Goal: Task Accomplishment & Management: Manage account settings

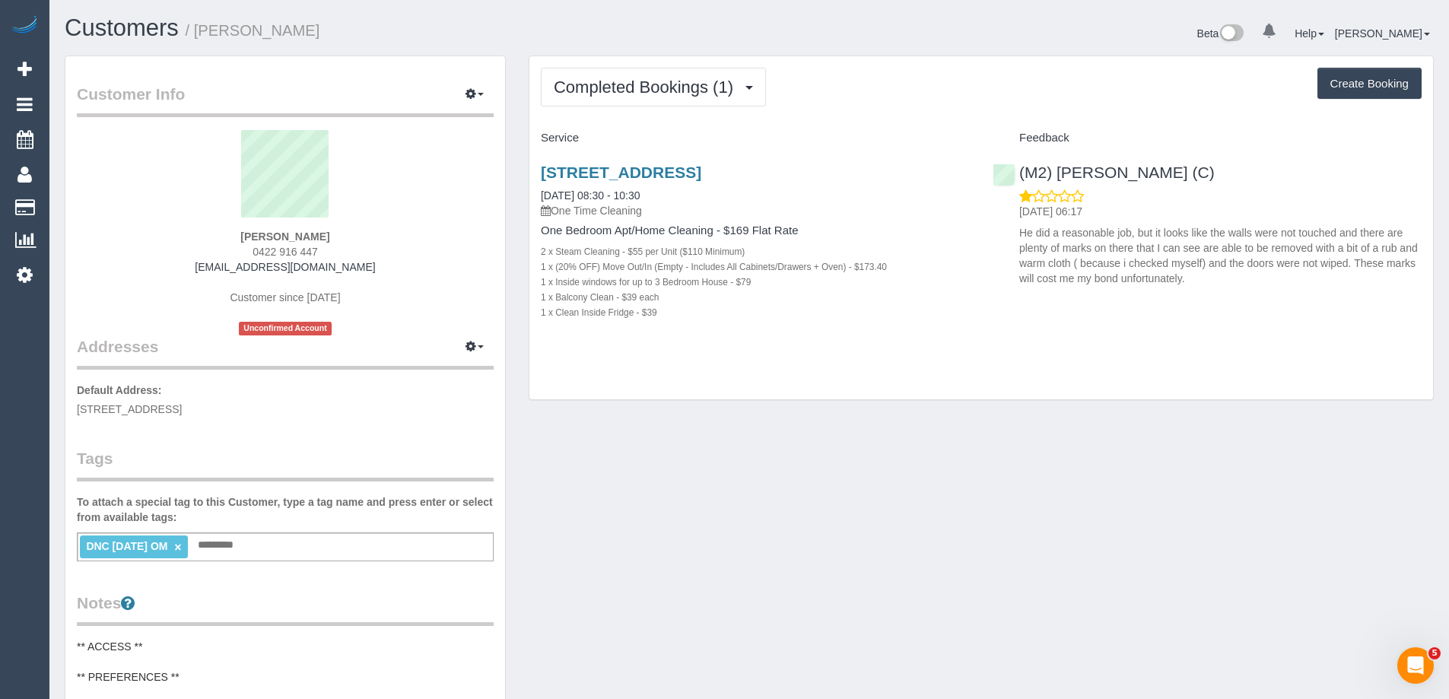
click at [113, 148] on sui-profile-pic at bounding box center [285, 179] width 394 height 99
click at [638, 94] on span "Completed Bookings (1)" at bounding box center [647, 87] width 187 height 19
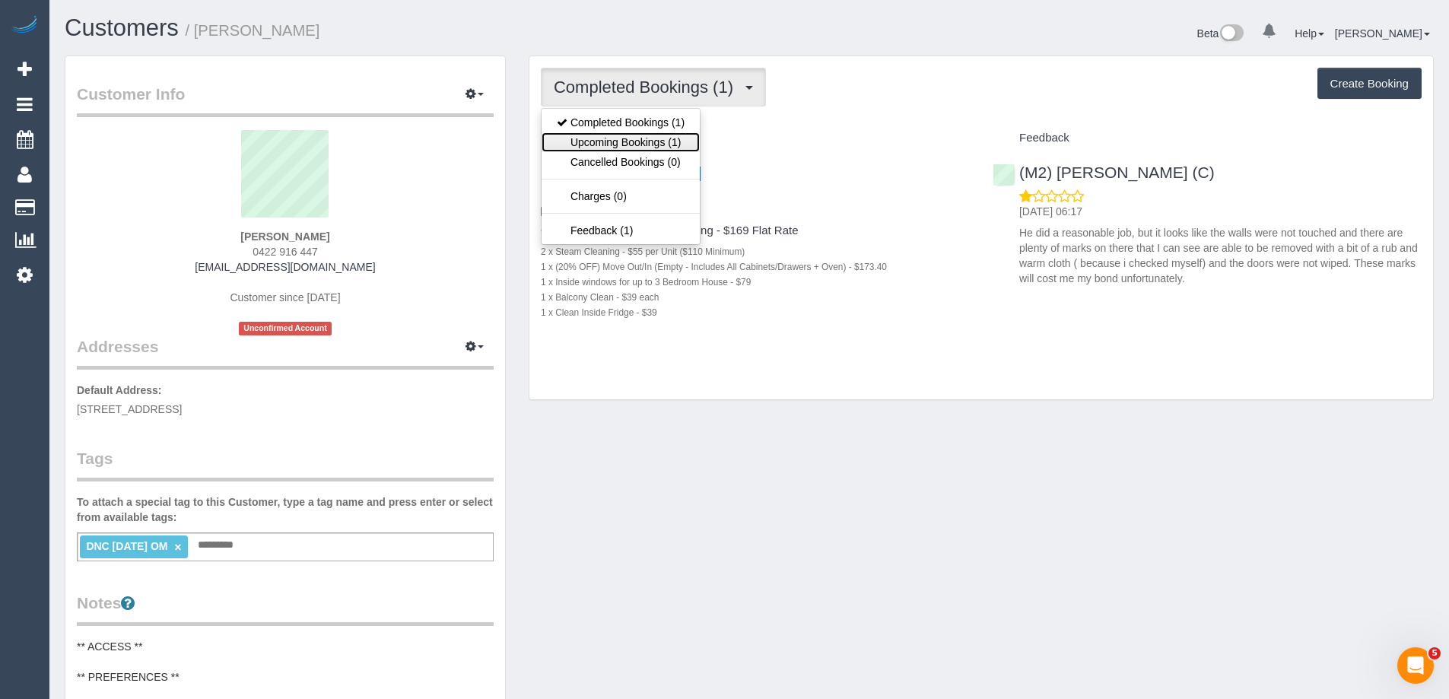
click at [650, 138] on link "Upcoming Bookings (1)" at bounding box center [621, 142] width 158 height 20
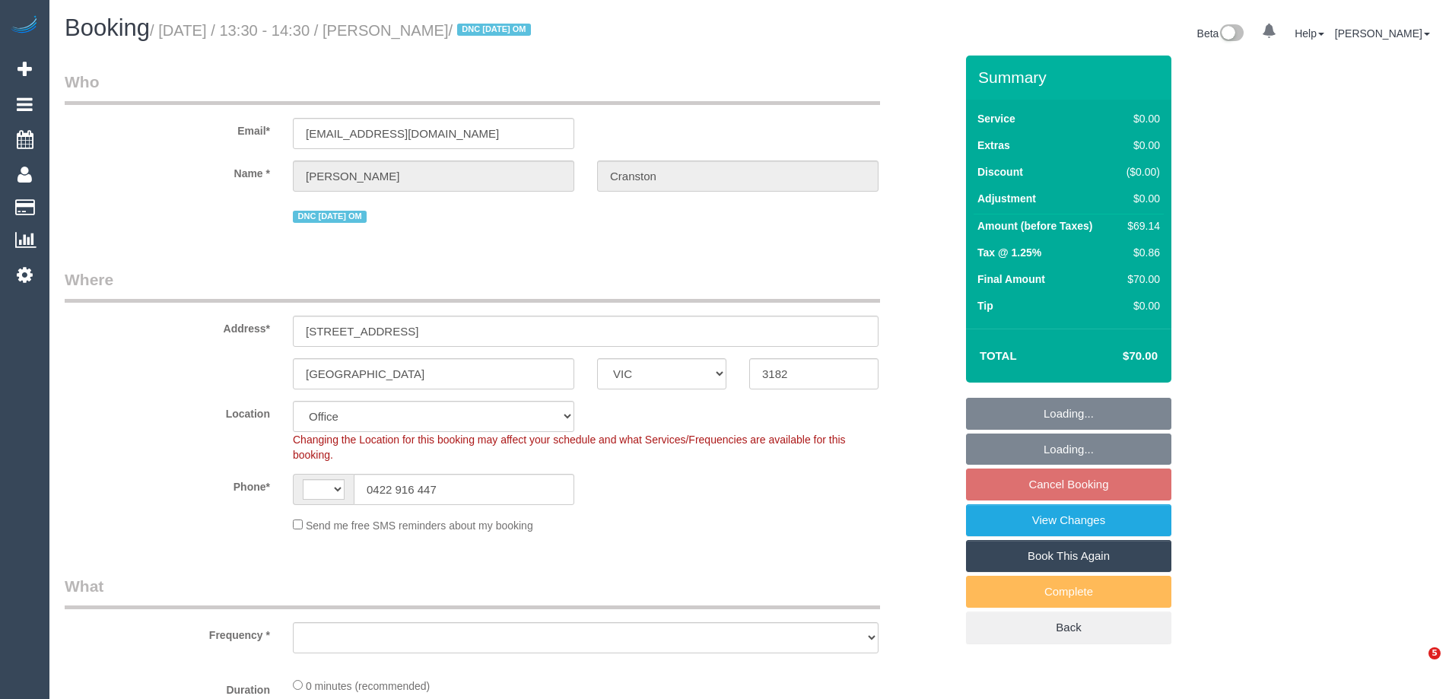
select select "VIC"
select select "string:stripe-pm_1S4vde2GScqysDRV2Izijv1z"
select select "number:28"
select select "number:14"
select select "string:AU"
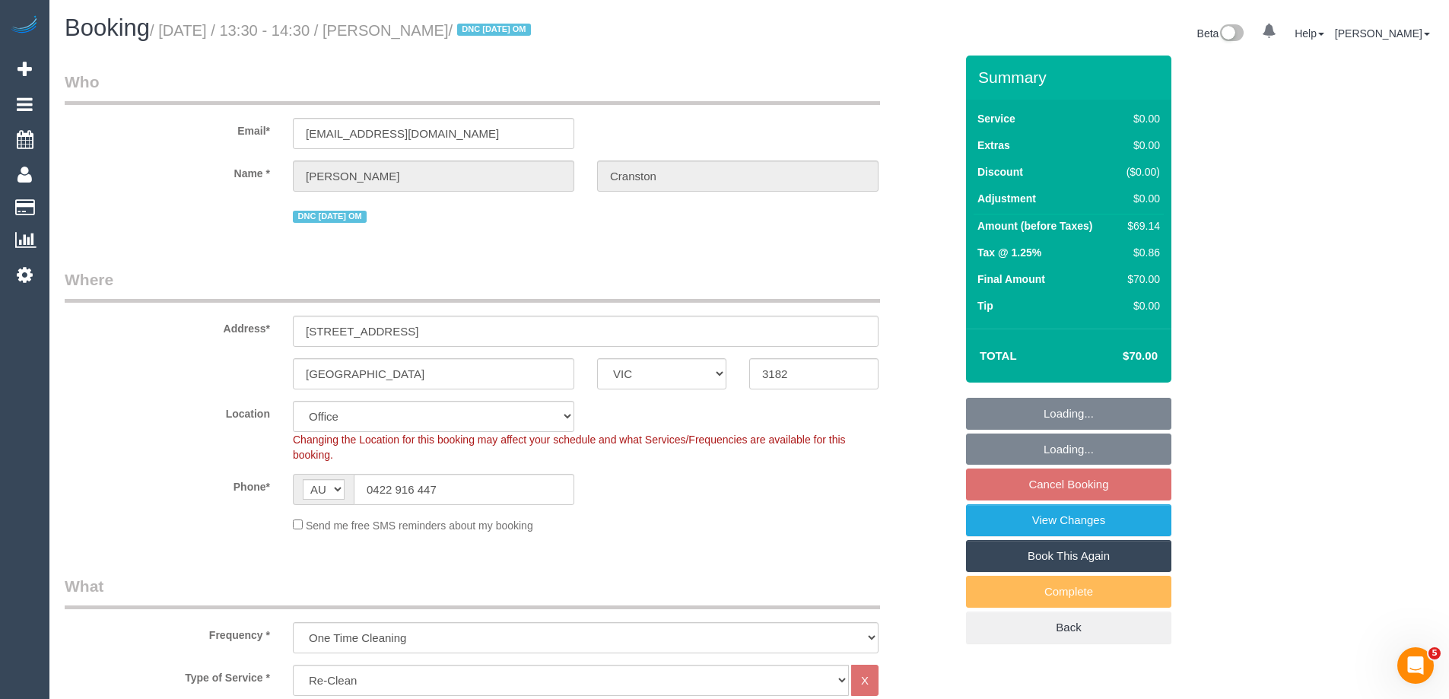
select select "object:2042"
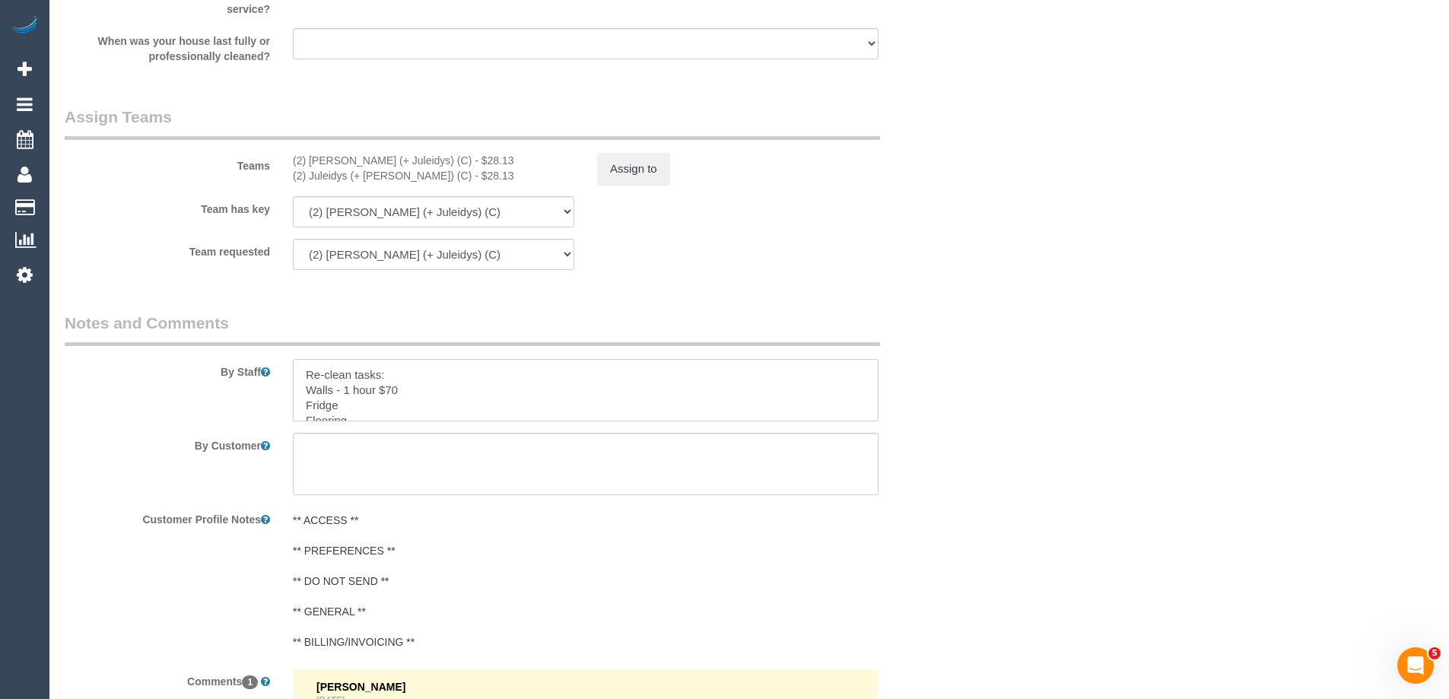
drag, startPoint x: 338, startPoint y: 404, endPoint x: 300, endPoint y: 389, distance: 41.0
click at [300, 389] on textarea at bounding box center [586, 390] width 586 height 62
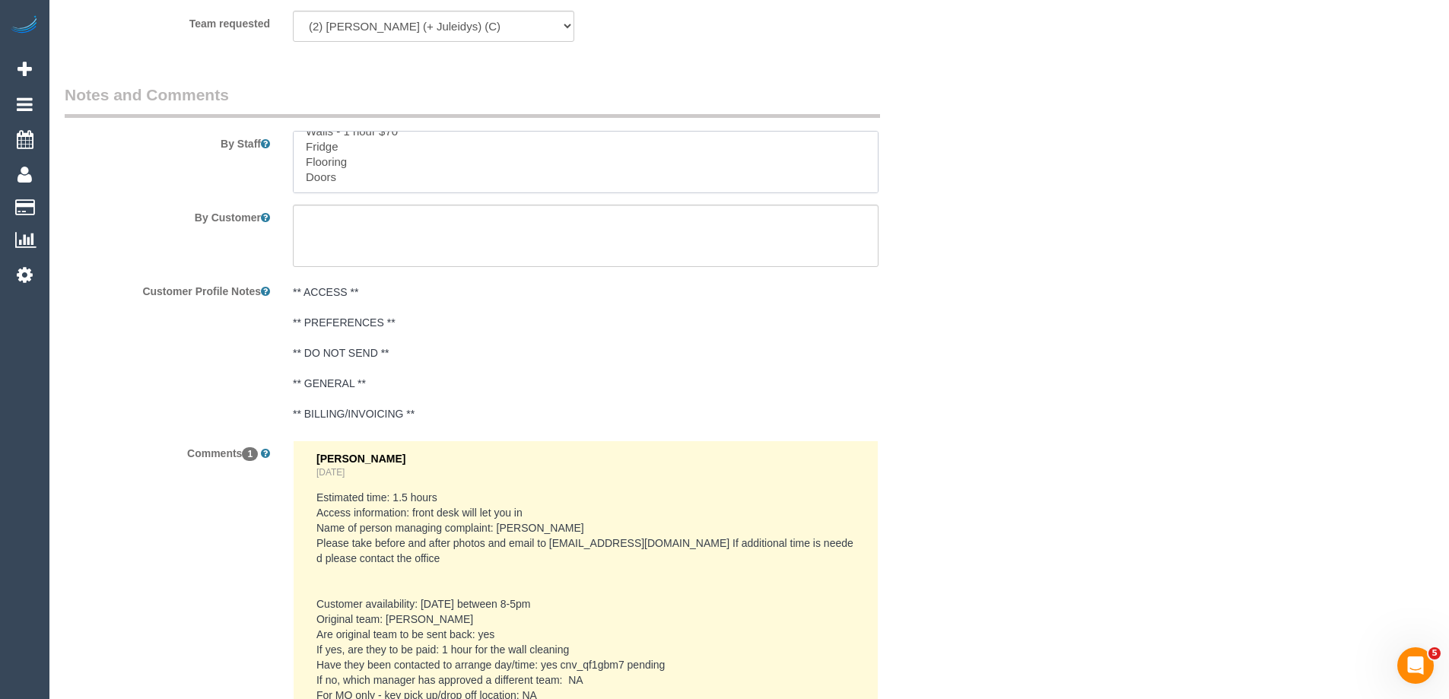
scroll to position [2358, 0]
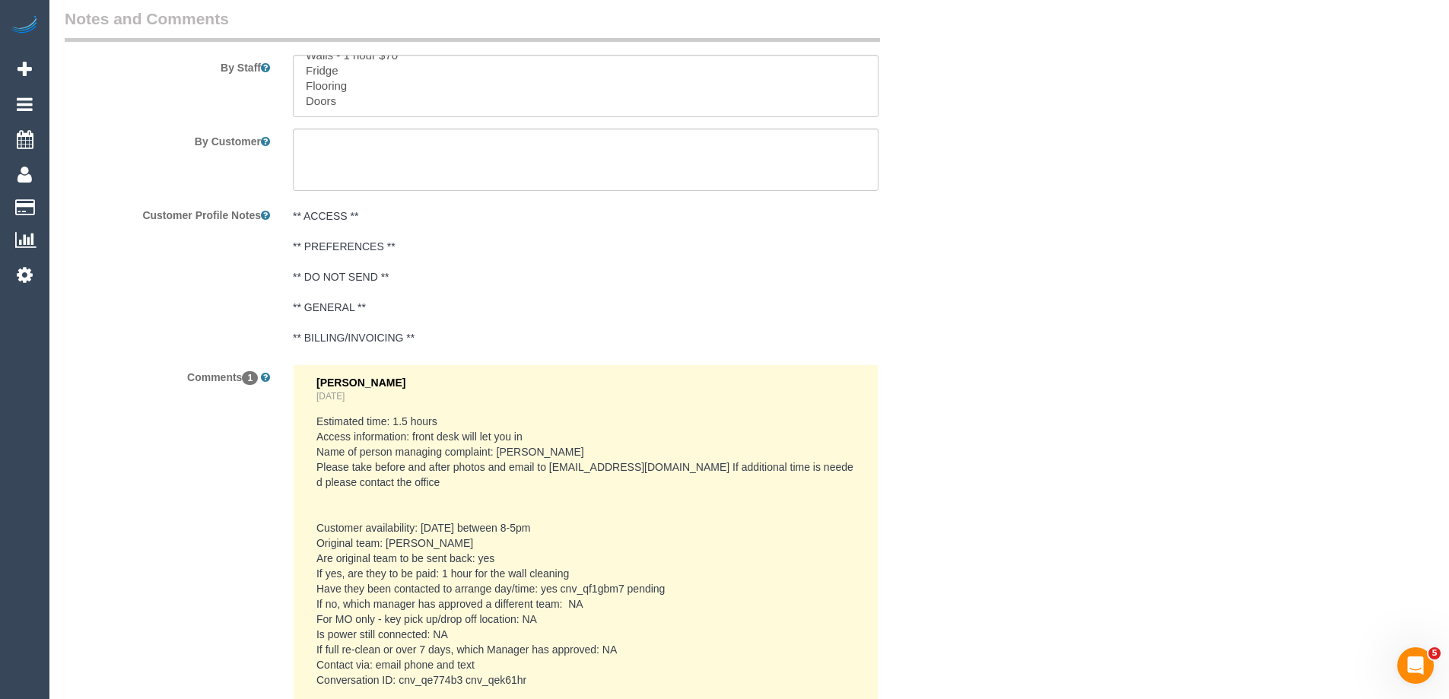
click at [453, 455] on pre "Estimated time: 1.5 hours Access information: front desk will let you in Name o…" at bounding box center [585, 551] width 538 height 274
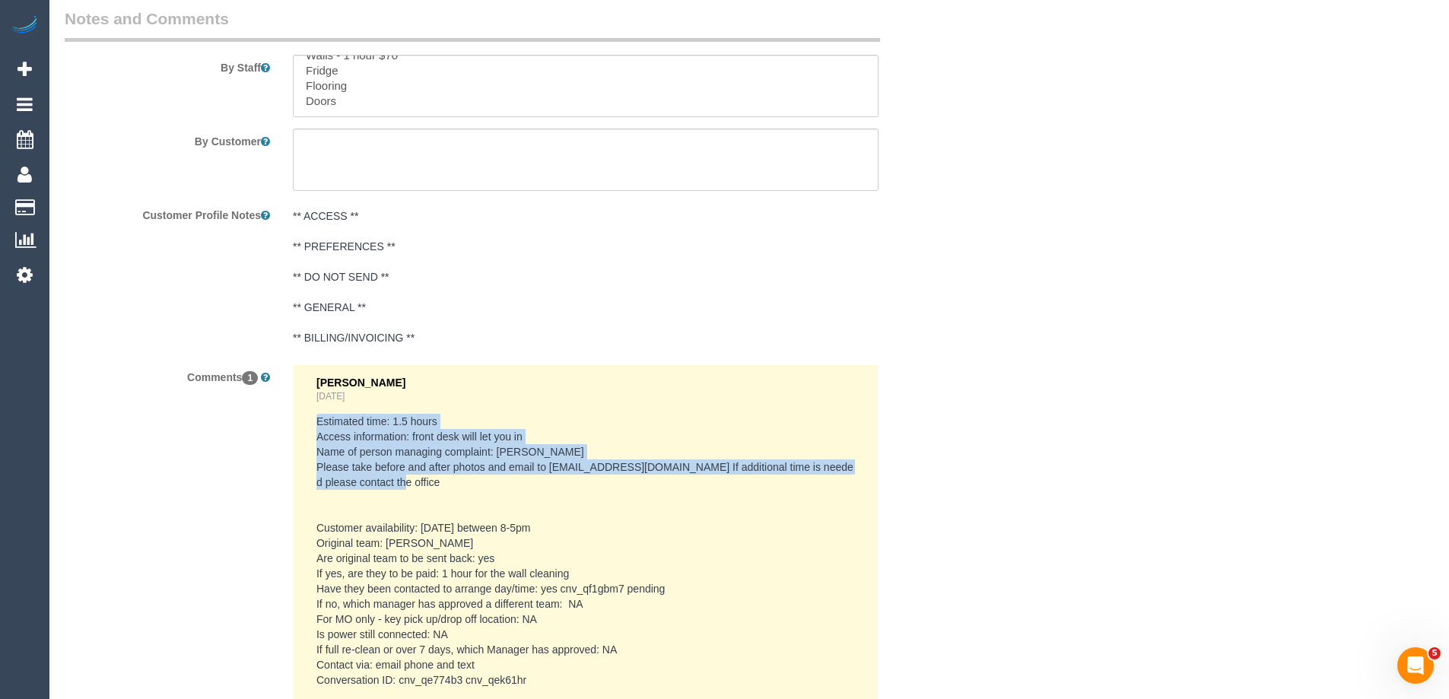
drag, startPoint x: 422, startPoint y: 486, endPoint x: 297, endPoint y: 426, distance: 138.4
click at [297, 426] on li "Vanessa Christou Yesterday Estimated time: 1.5 hours Access information: front …" at bounding box center [586, 551] width 584 height 373
copy pre "Estimated time: 1.5 hours Access information: front desk will let you in Name o…"
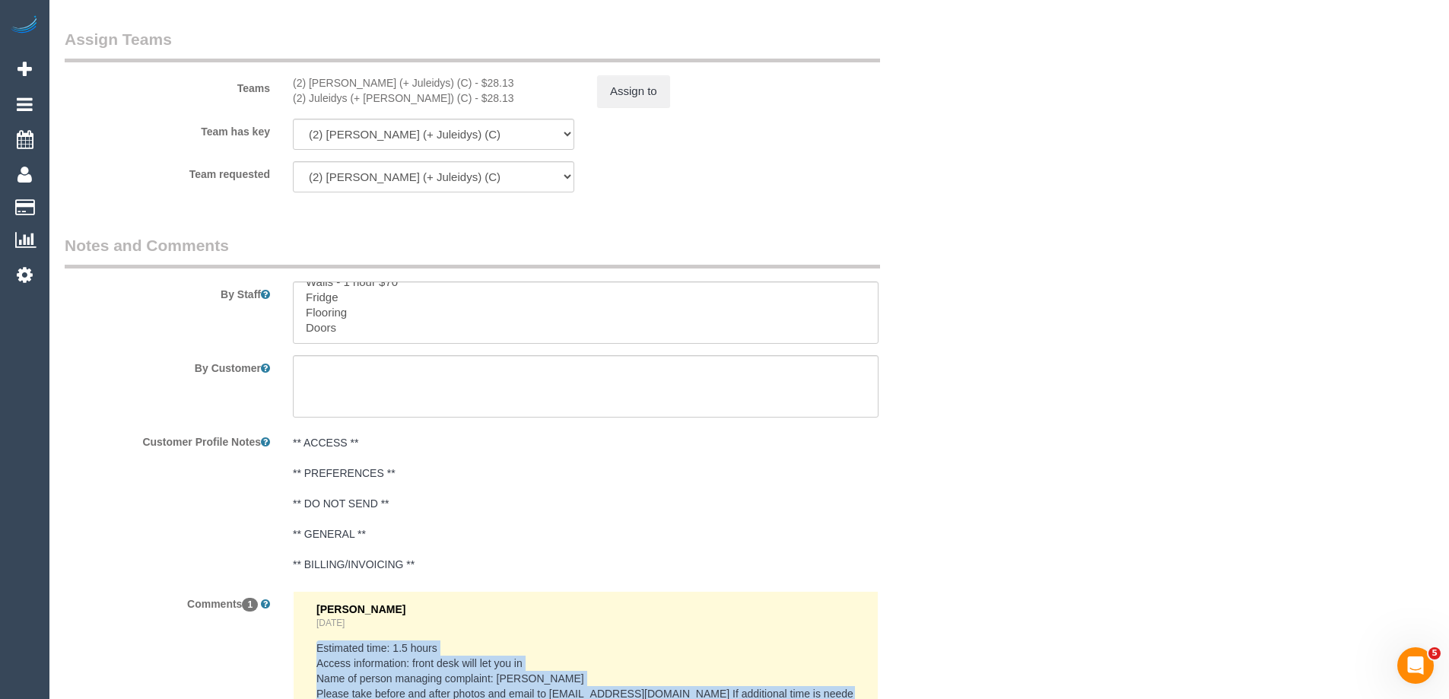
scroll to position [2130, 0]
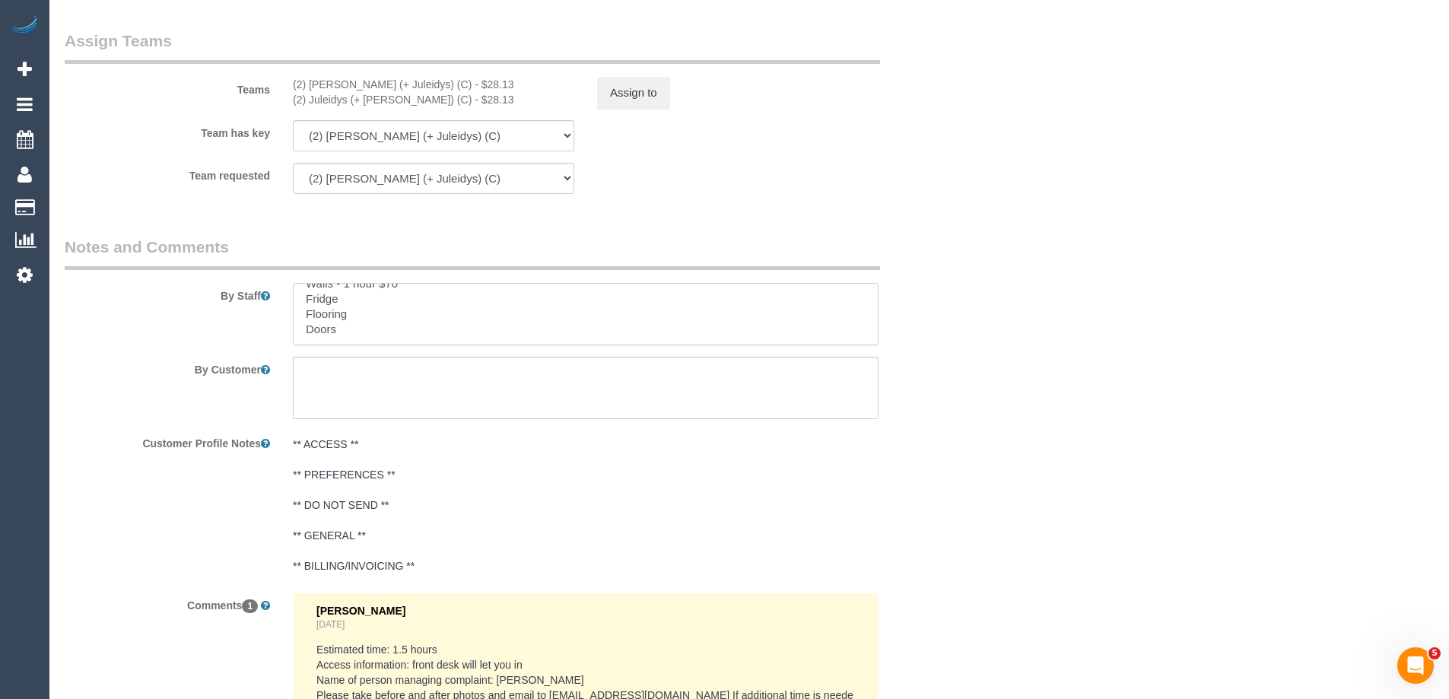
click at [373, 329] on textarea at bounding box center [586, 314] width 586 height 62
paste textarea "Estimated time: 1.5 hours Access information: front desk will let you in Name o…"
type textarea "Re-clean tasks: Walls - 1 hour $70 Fridge Flooring Doors Estimated time: 1.5 ho…"
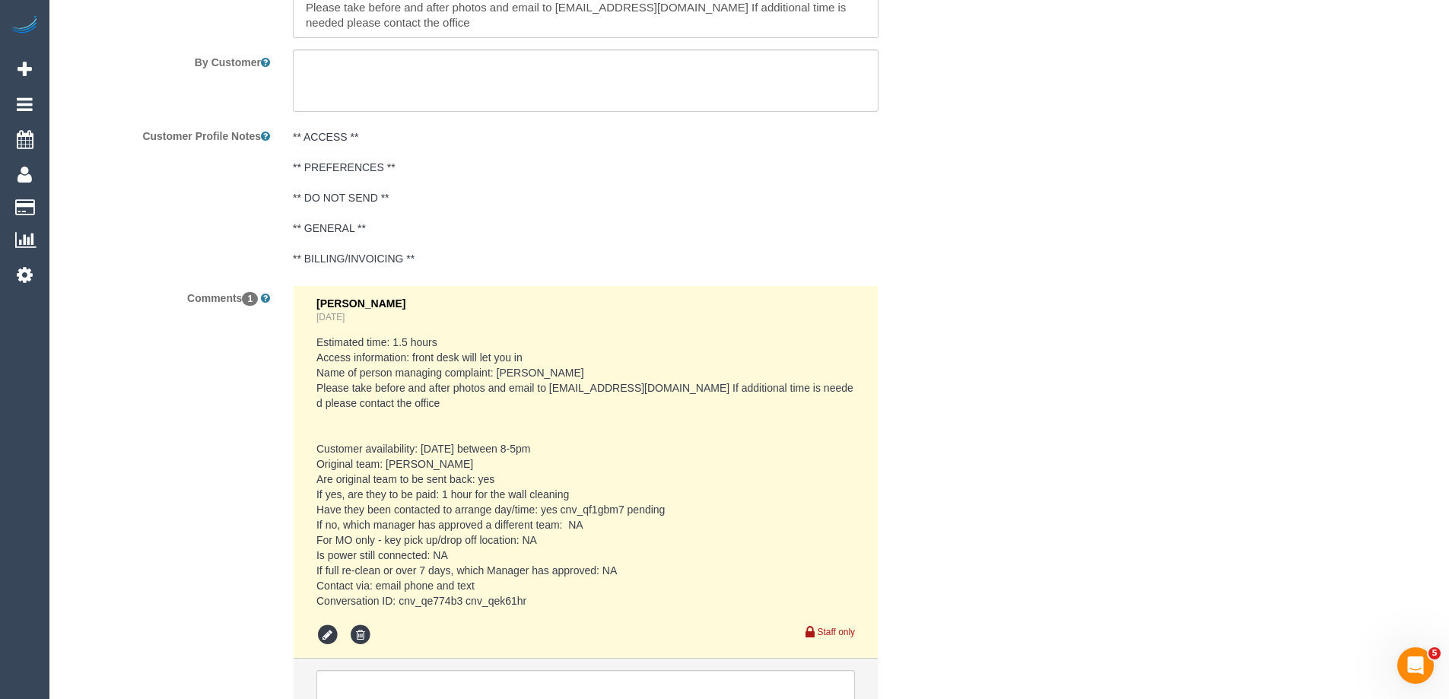
scroll to position [2510, 0]
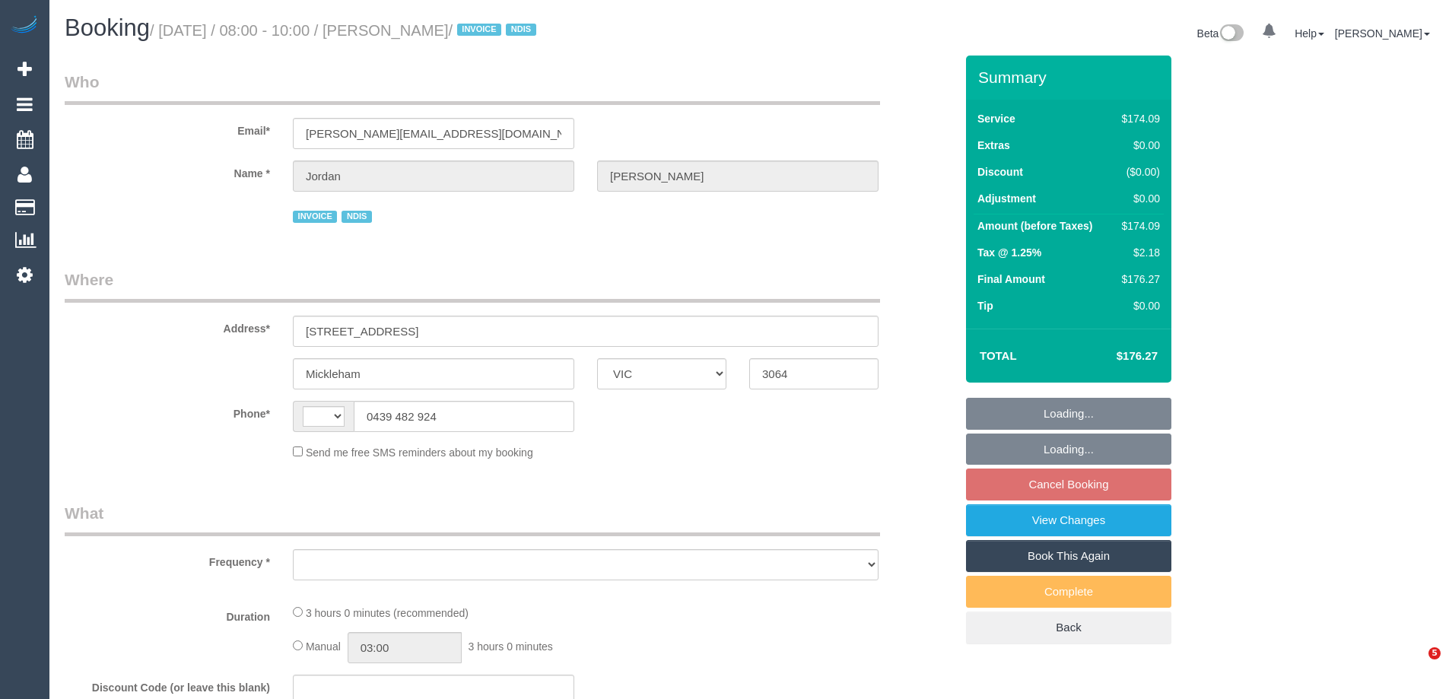
select select "VIC"
select select "string:AU"
select select "object:564"
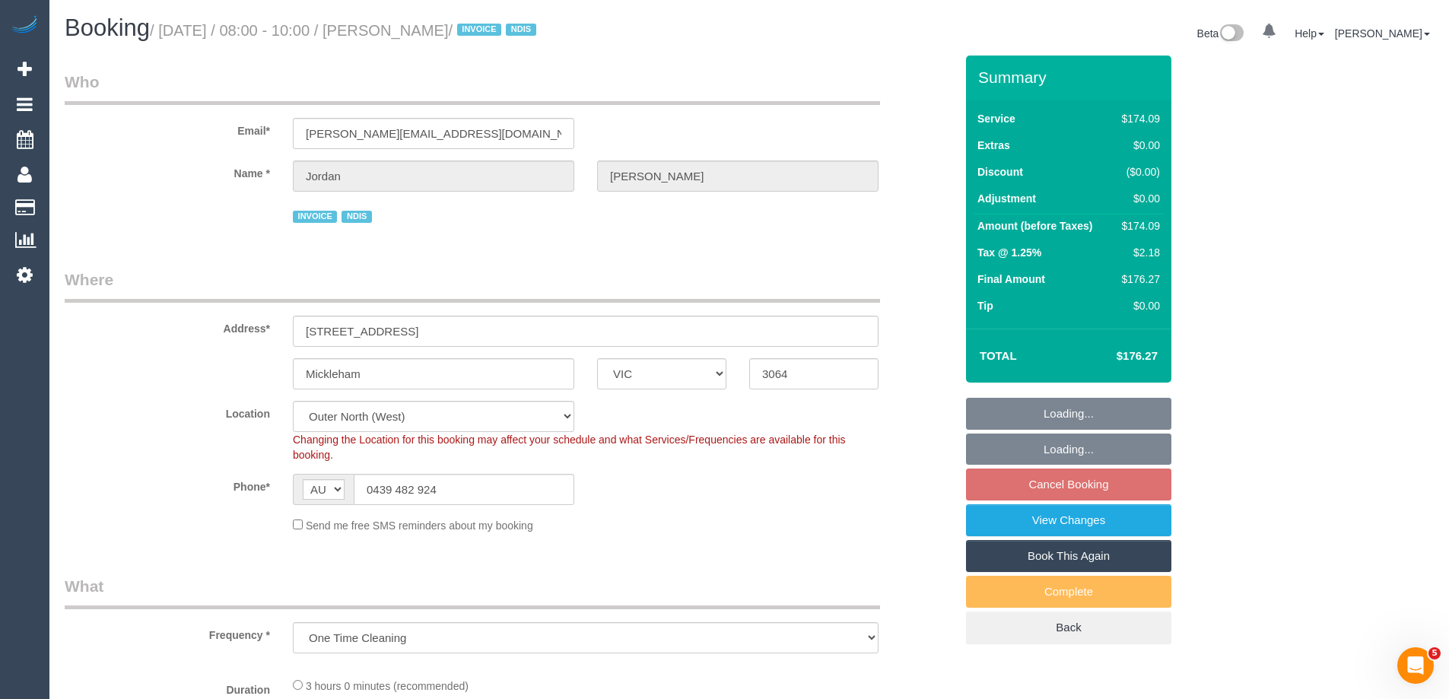
select select "number:27"
select select "number:14"
select select "number:19"
select select "number:36"
select select "number:33"
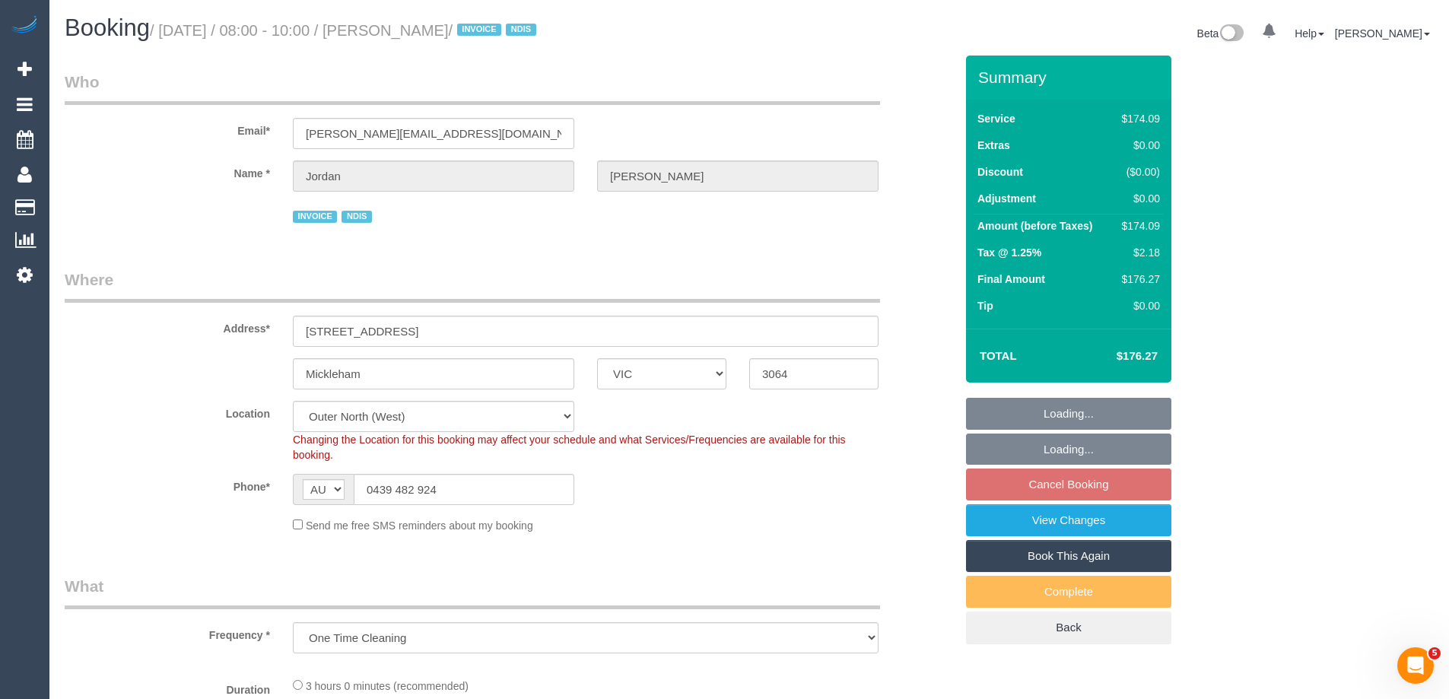
select select "object:717"
select select "spot1"
select select "180"
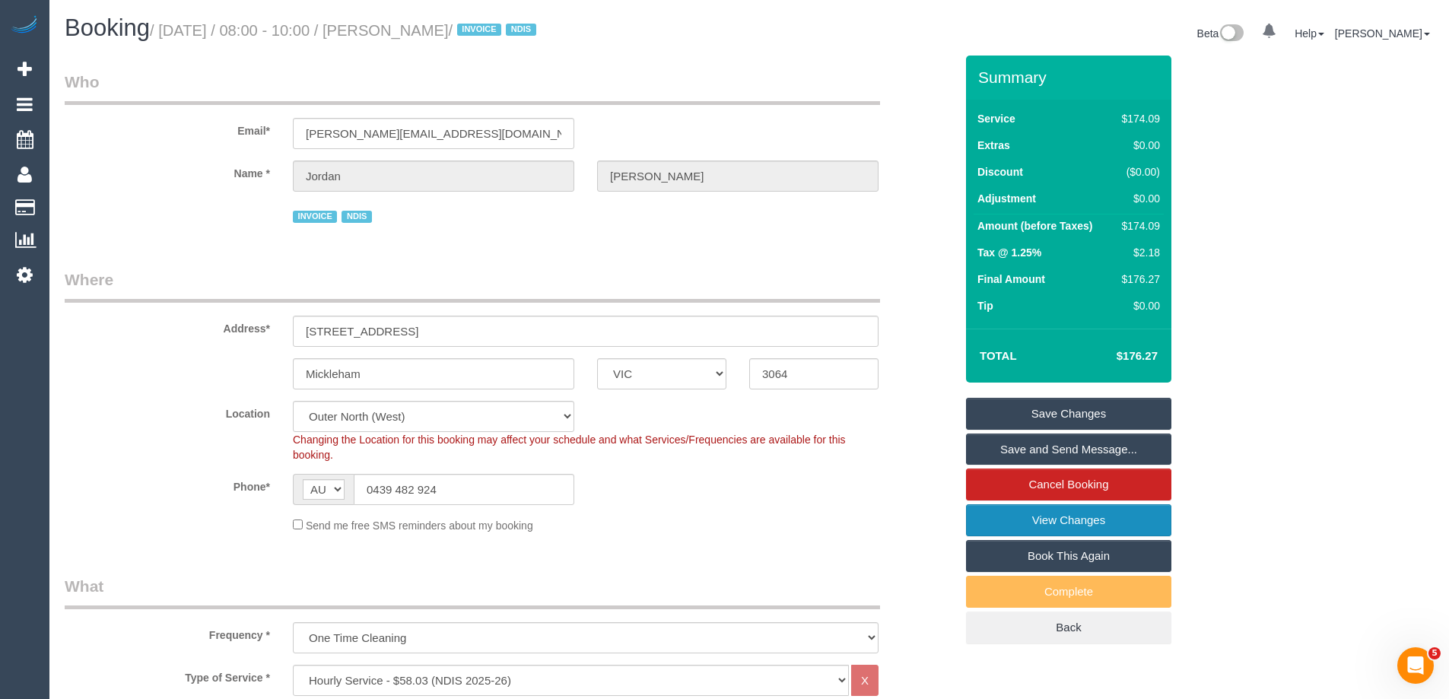
click at [1085, 508] on link "View Changes" at bounding box center [1068, 520] width 205 height 32
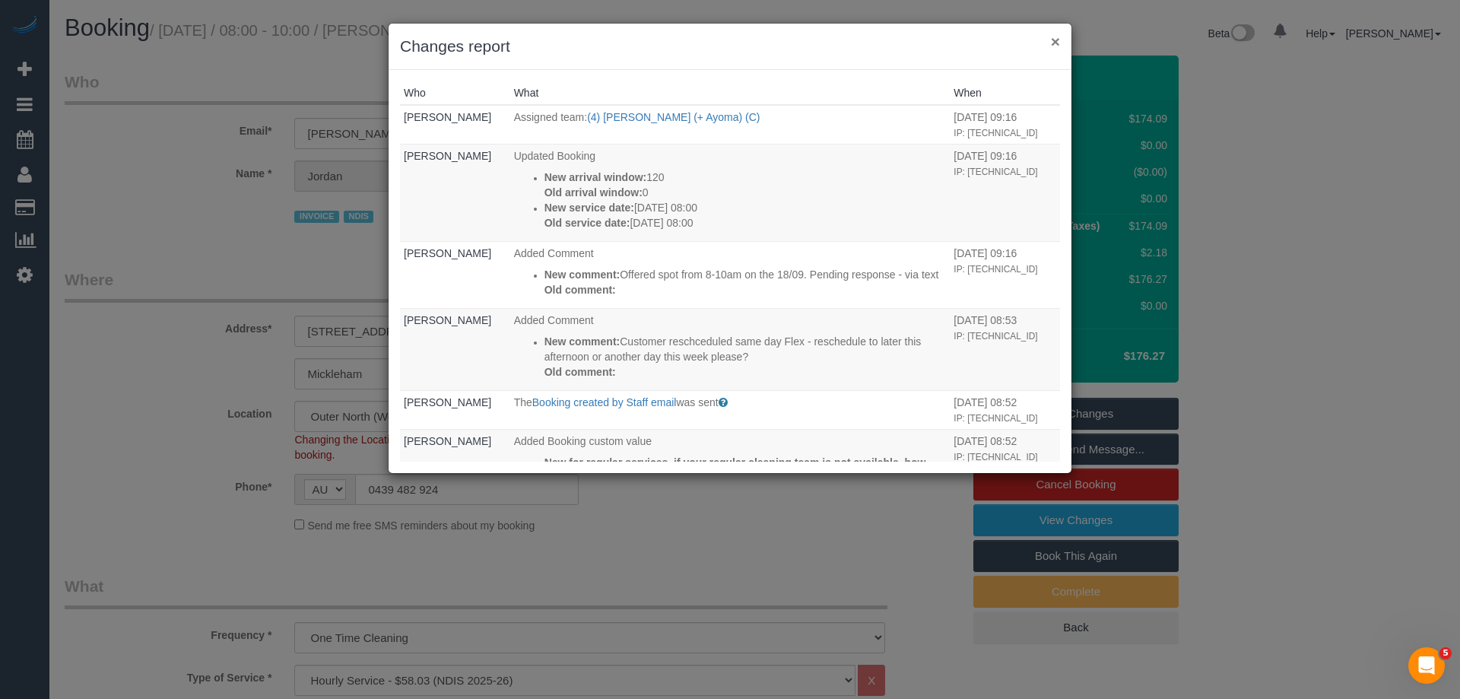
click at [1059, 40] on button "×" at bounding box center [1055, 41] width 9 height 16
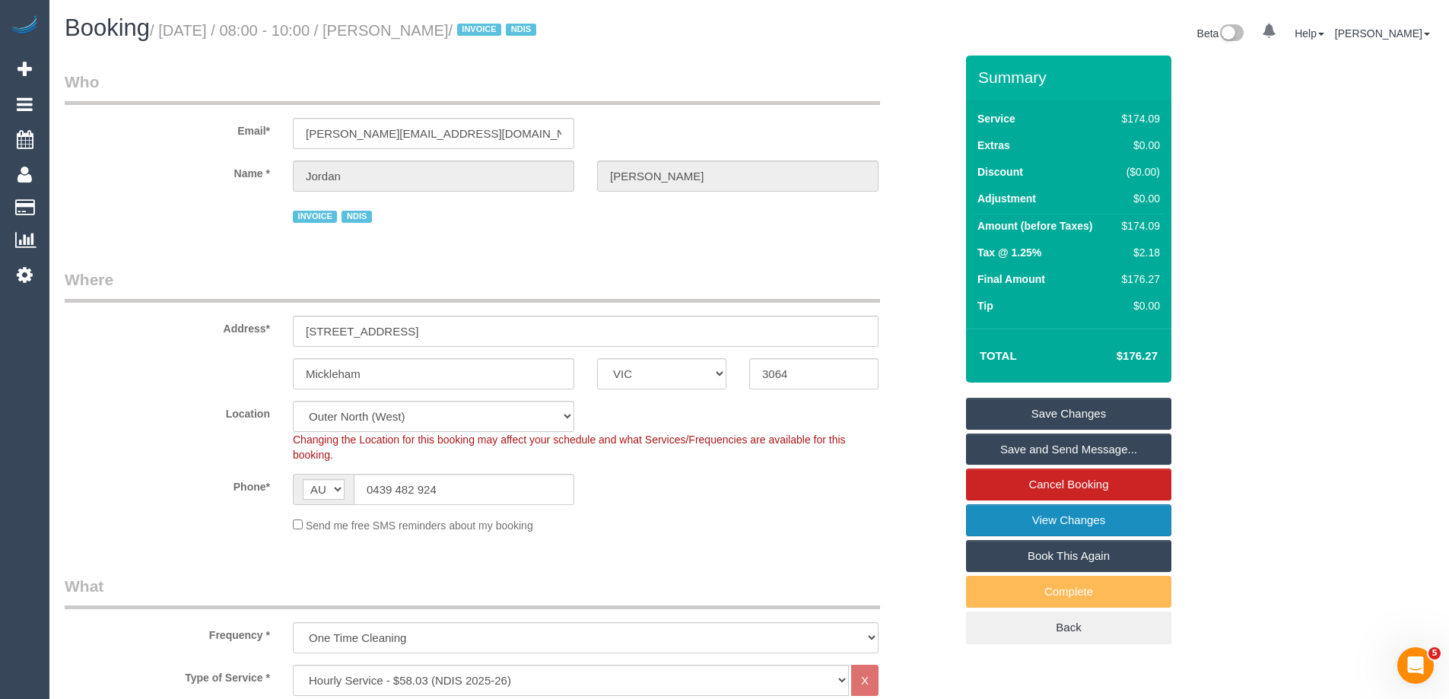
click at [1091, 521] on link "View Changes" at bounding box center [1068, 520] width 205 height 32
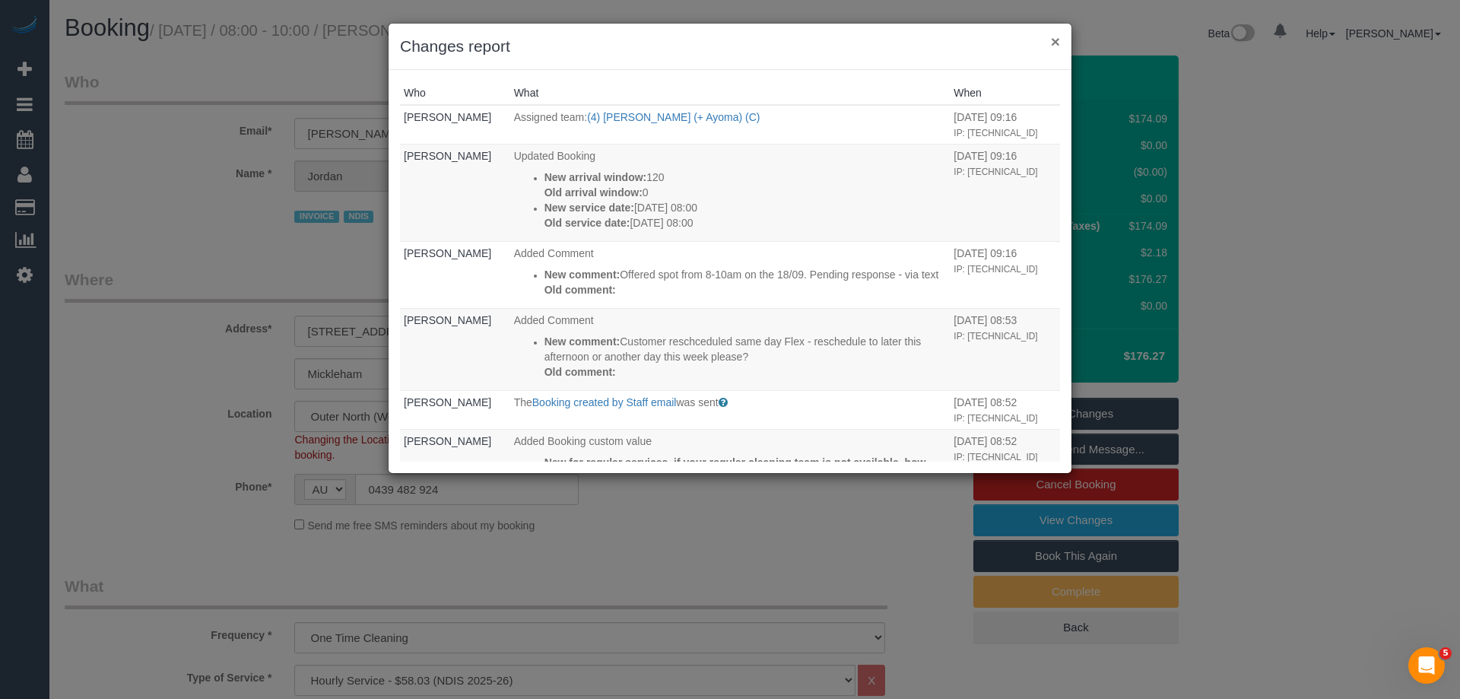
click at [1053, 45] on button "×" at bounding box center [1055, 41] width 9 height 16
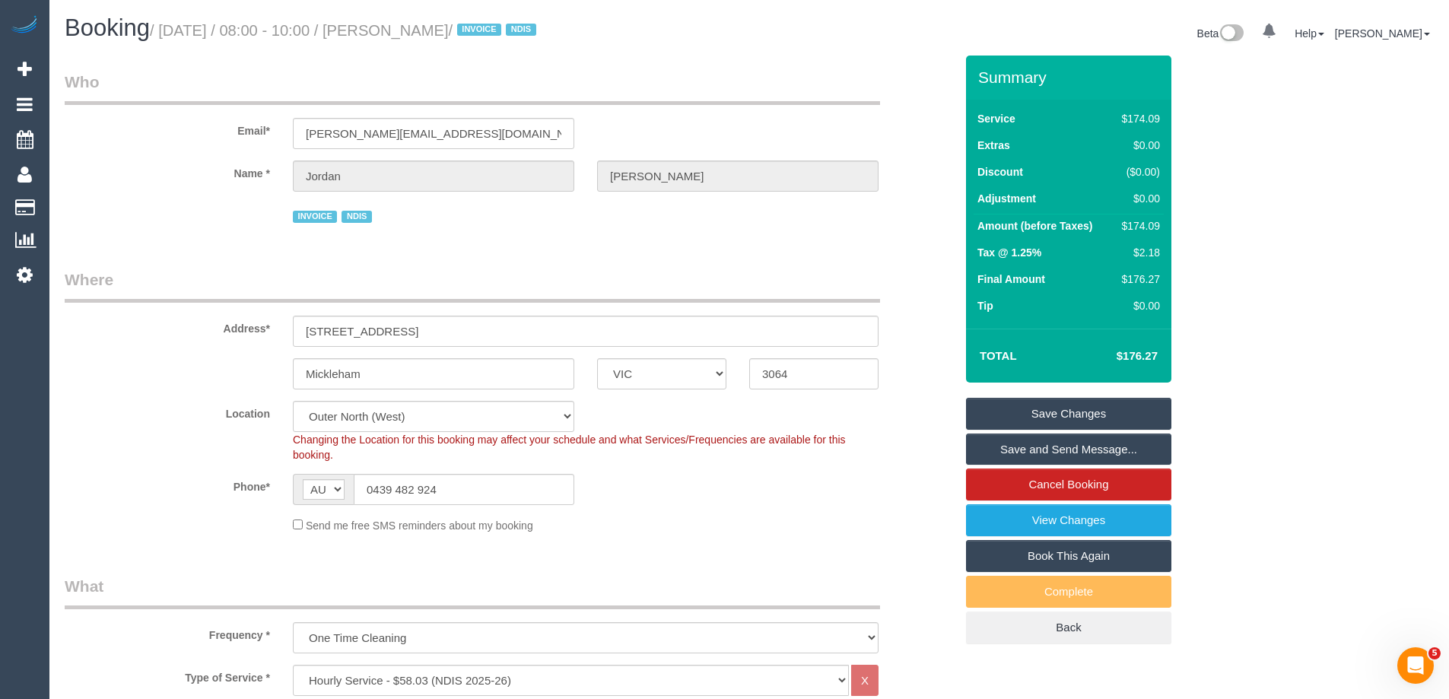
drag, startPoint x: 516, startPoint y: 30, endPoint x: 421, endPoint y: 28, distance: 95.9
click at [421, 28] on small "/ September 18, 2025 / 08:00 - 10:00 / Jordan Guerra / INVOICE NDIS" at bounding box center [345, 30] width 391 height 17
copy small "Jordan Guerra"
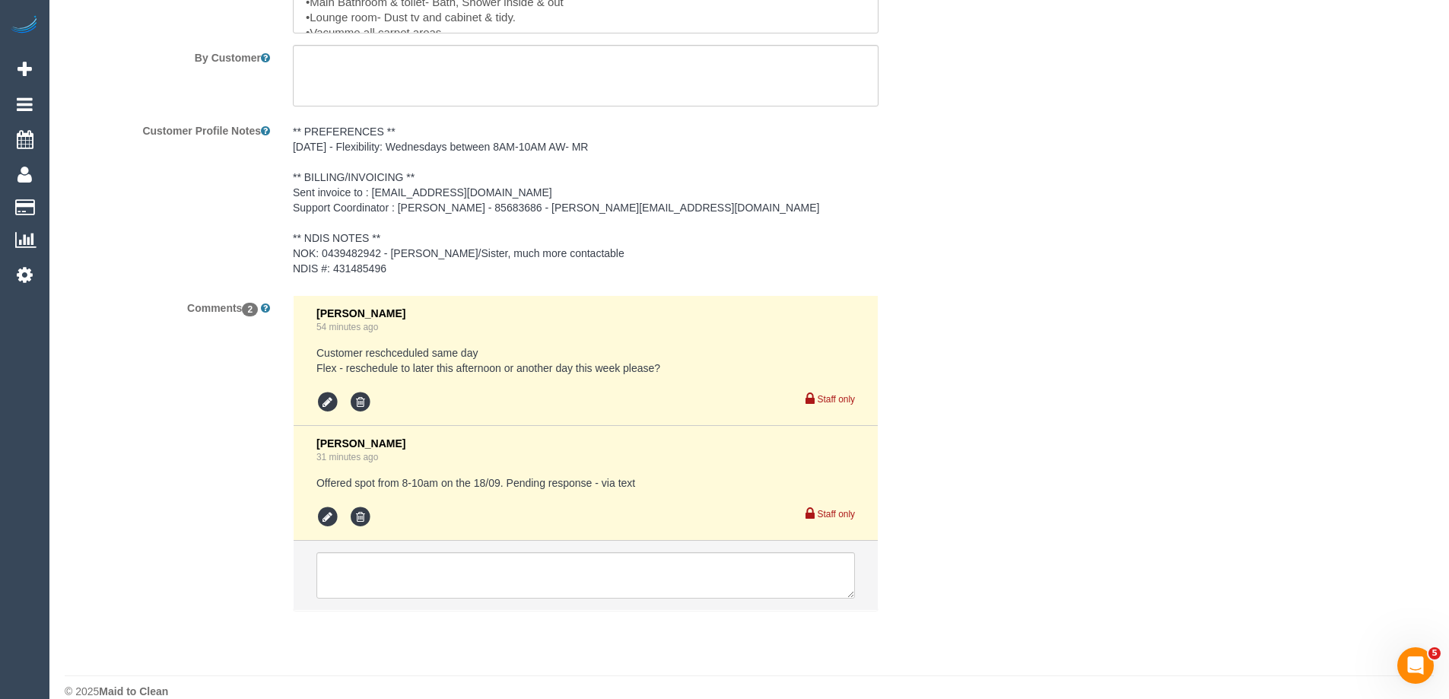
scroll to position [2141, 0]
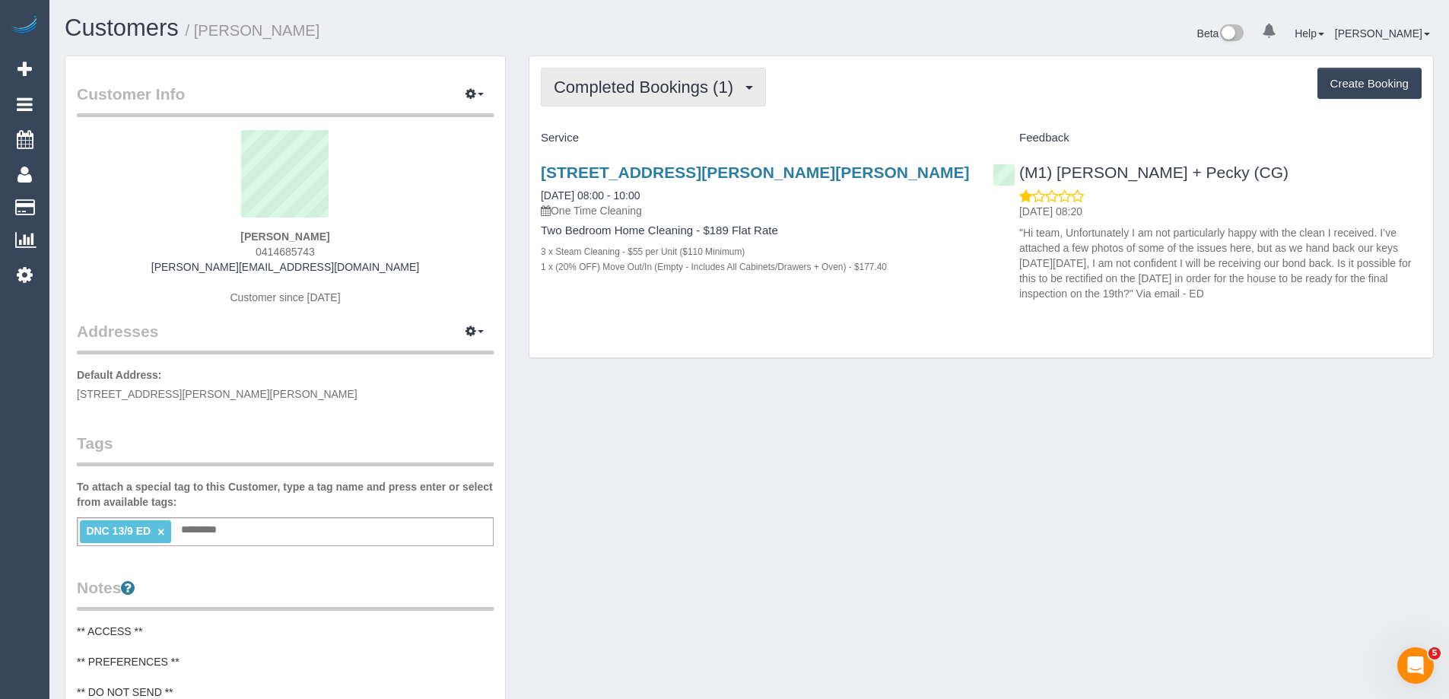
click at [675, 81] on span "Completed Bookings (1)" at bounding box center [647, 87] width 187 height 19
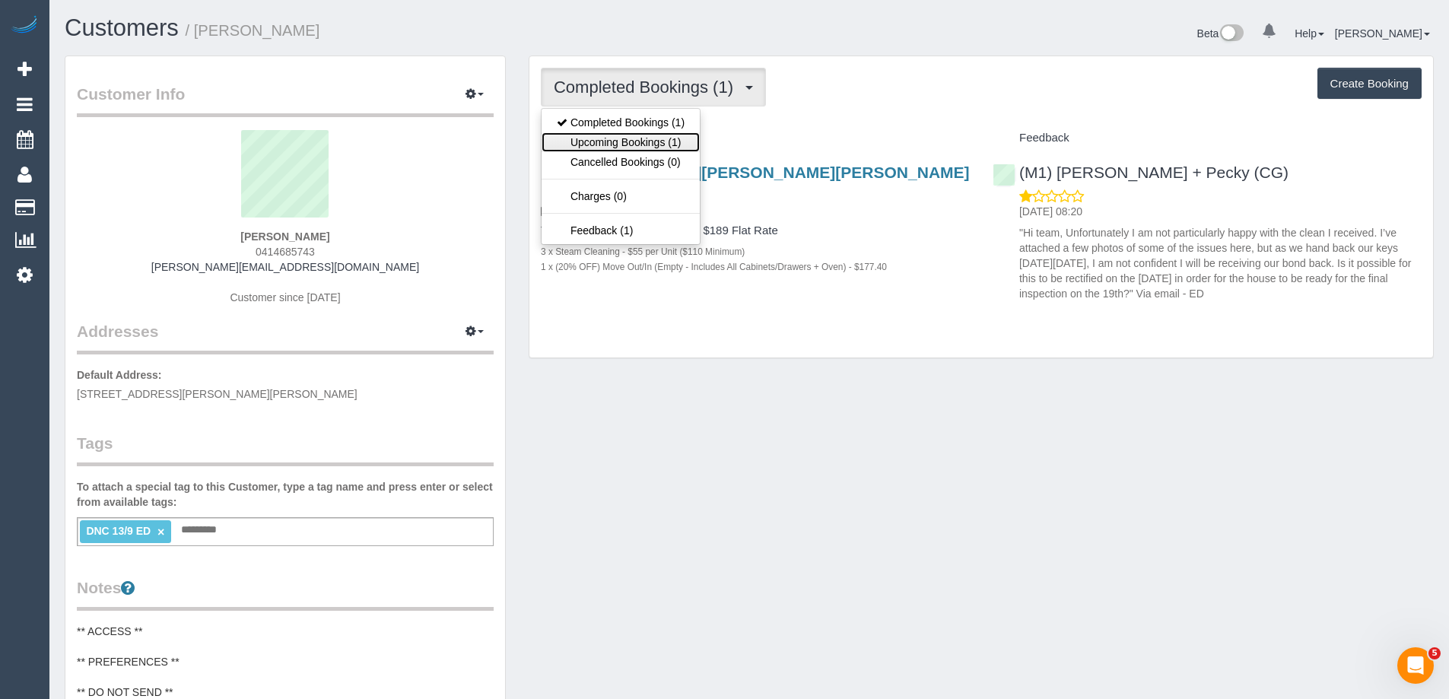
click at [661, 141] on link "Upcoming Bookings (1)" at bounding box center [621, 142] width 158 height 20
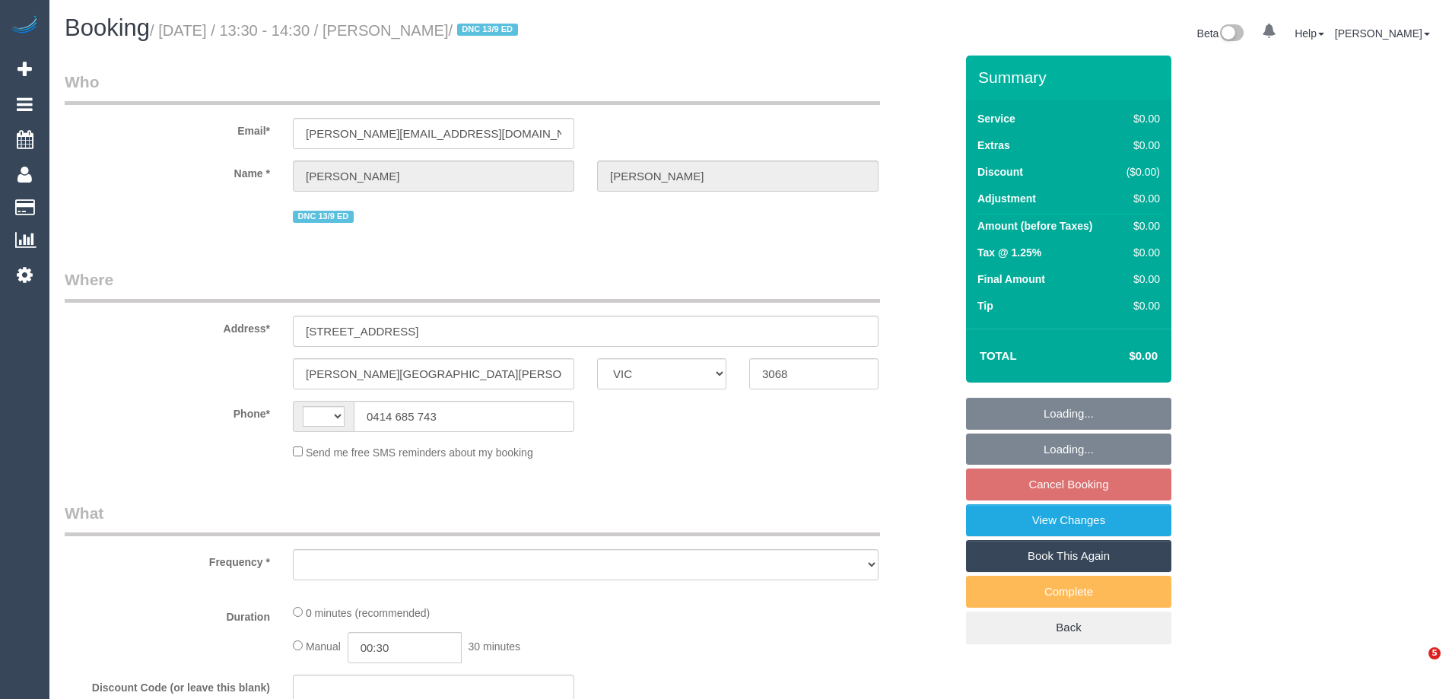
select select "VIC"
select select "string:AU"
select select "object:315"
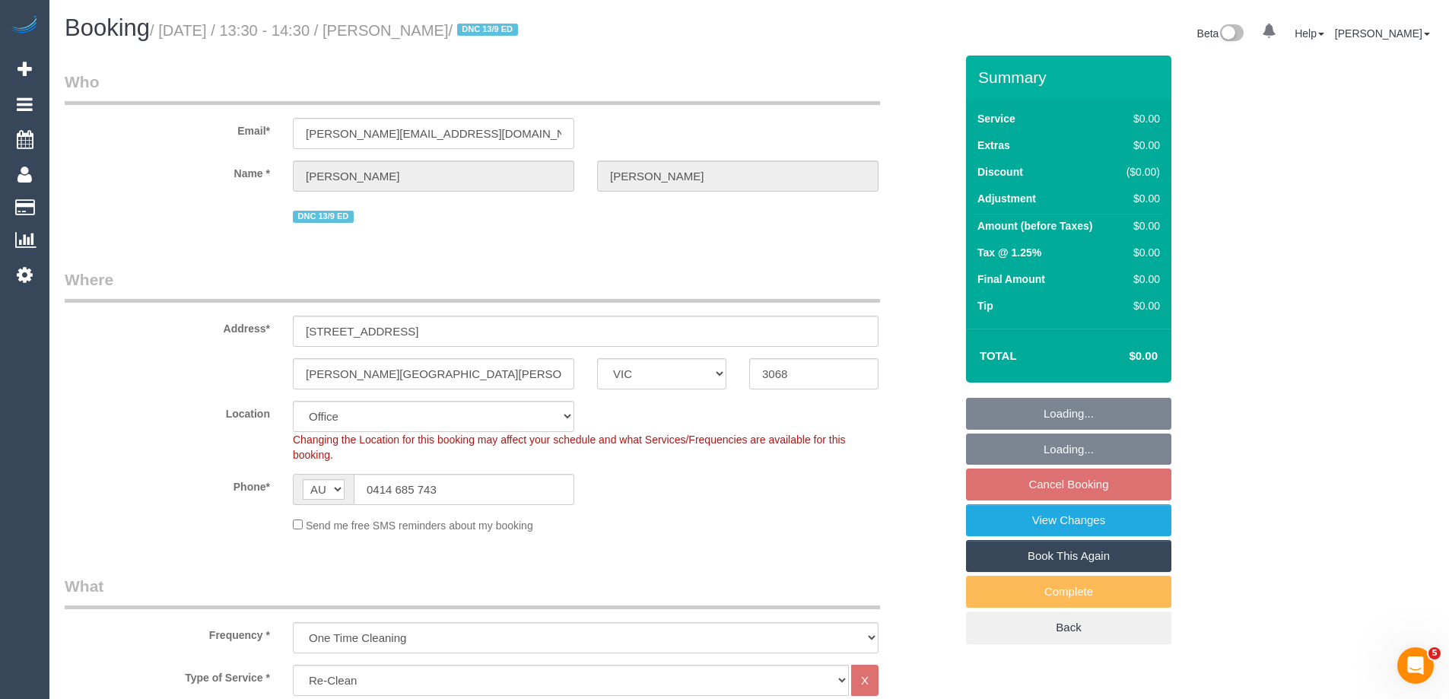
select select "string:stripe-pm_1S28jq2GScqysDRVyxyi8L60"
select select "number:28"
select select "number:14"
select select "number:19"
select select "number:22"
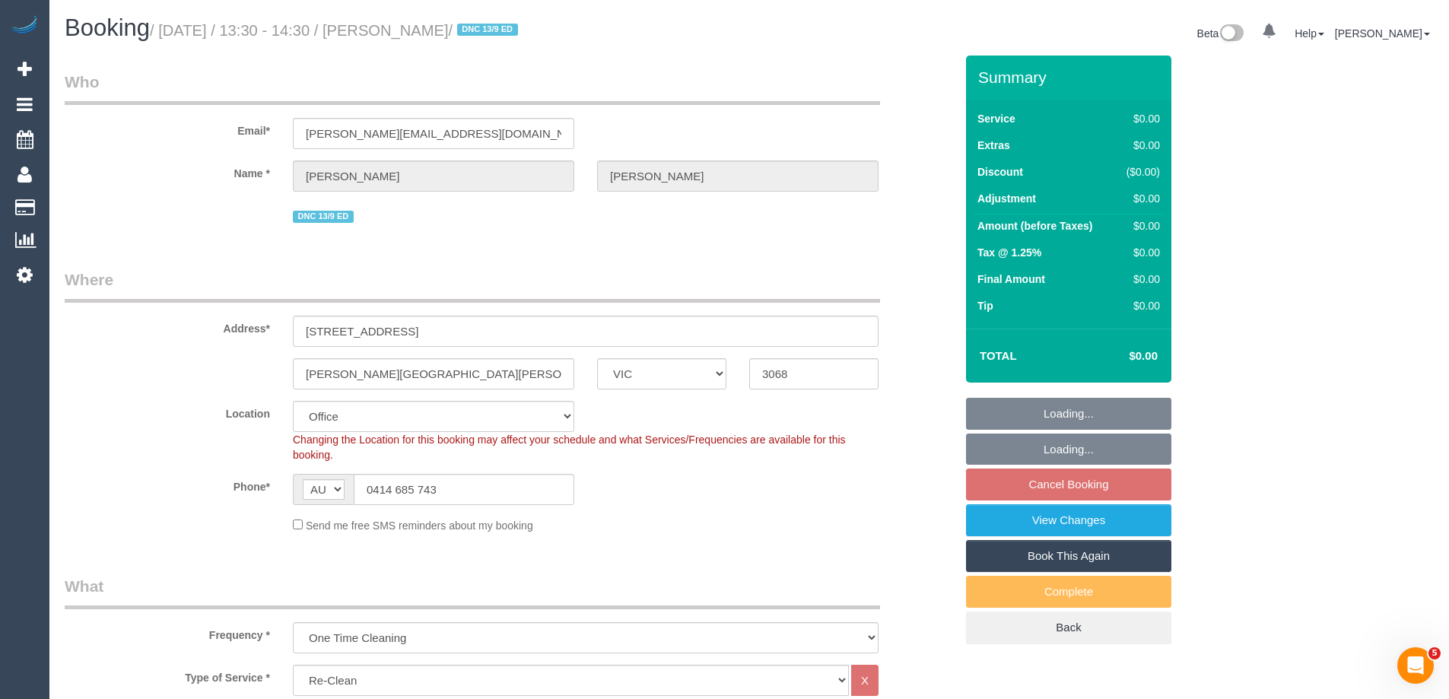
select select "object:786"
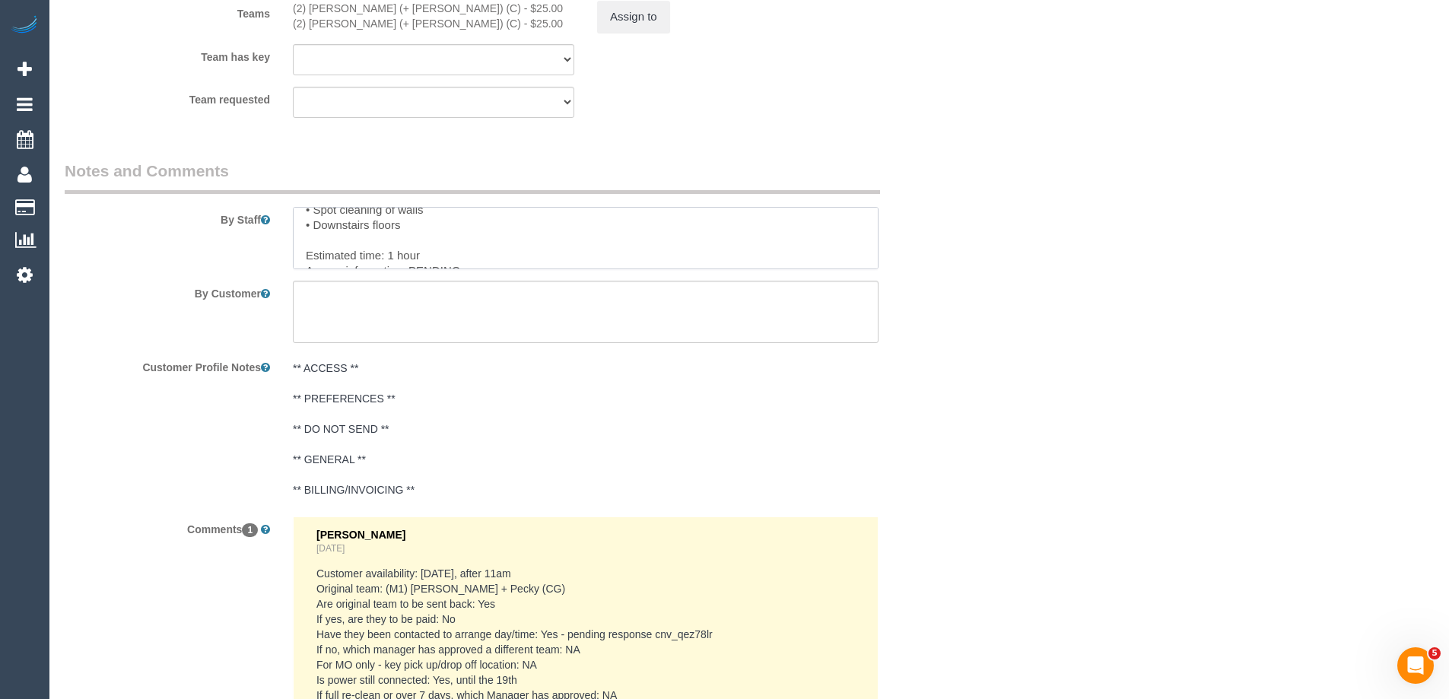
scroll to position [106, 0]
click at [400, 236] on textarea at bounding box center [586, 238] width 586 height 62
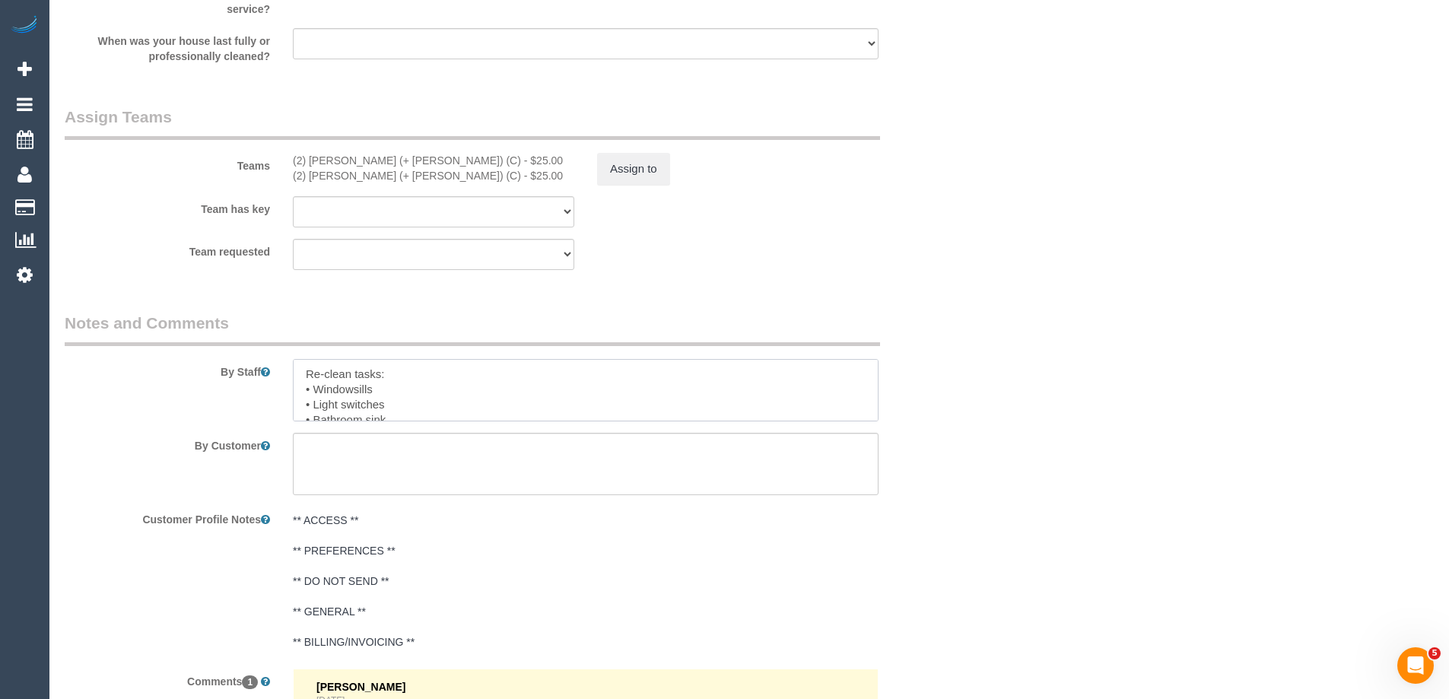
scroll to position [0, 0]
type textarea "Re-clean tasks: • Windowsills • Light switches • Bathroom sink • Skirting board…"
click at [640, 176] on button "Assign to" at bounding box center [633, 169] width 73 height 32
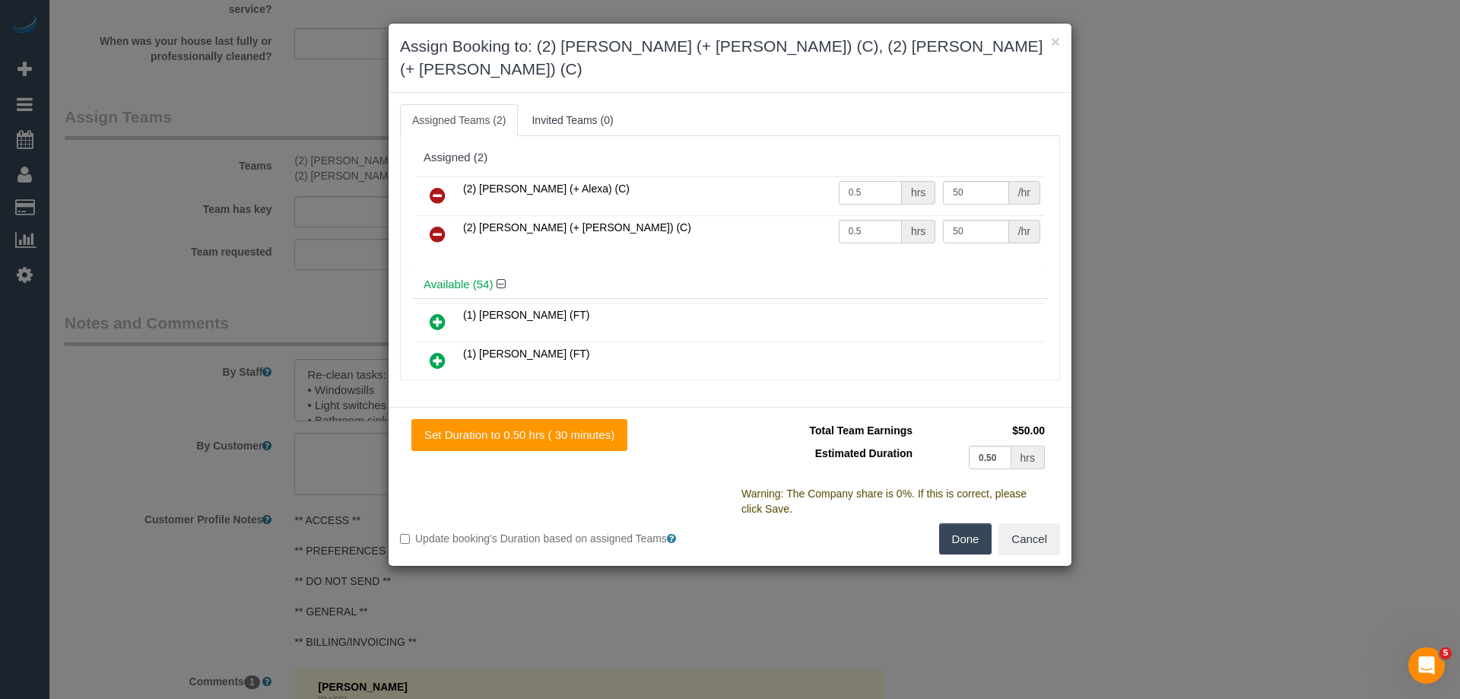
click at [875, 181] on input "0.5" at bounding box center [870, 193] width 63 height 24
type input "0"
type input "1"
click at [880, 220] on input "0.5" at bounding box center [870, 232] width 63 height 24
type input "0"
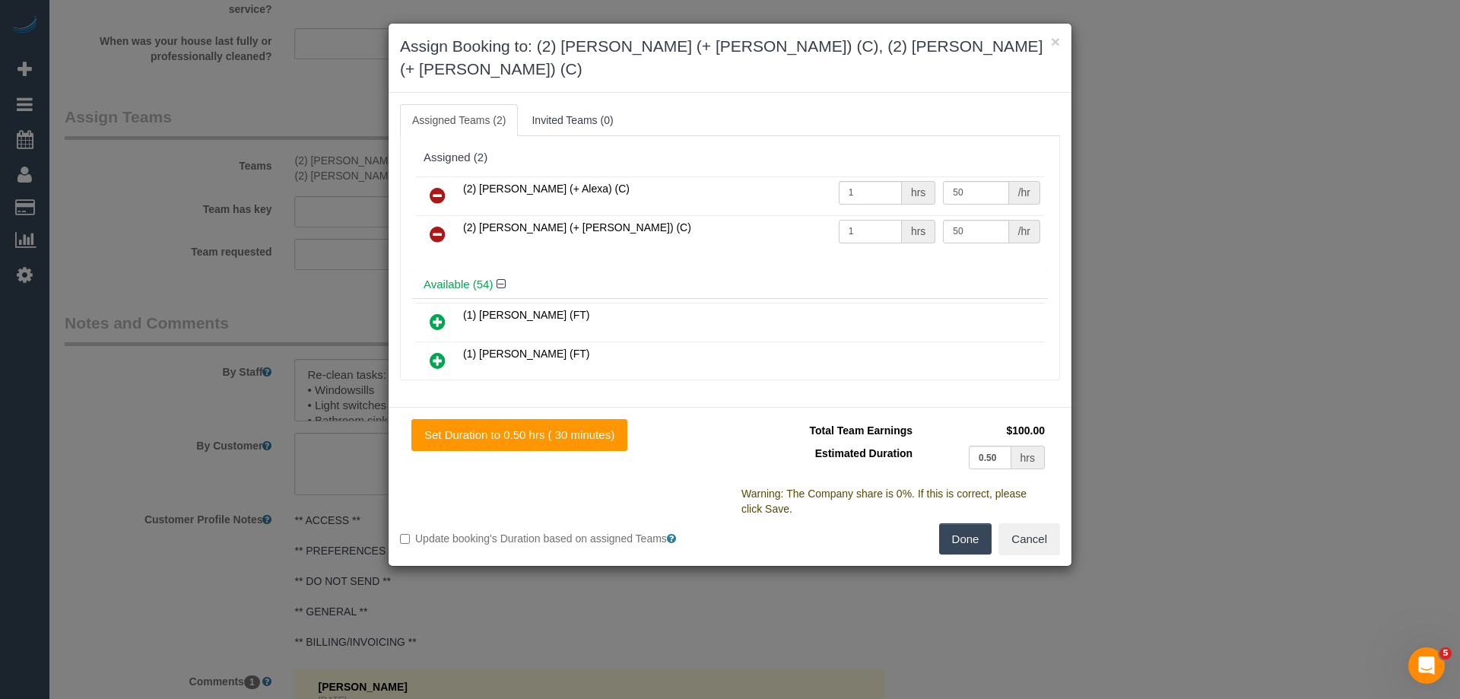
type input "1"
click at [968, 523] on button "Done" at bounding box center [965, 539] width 53 height 32
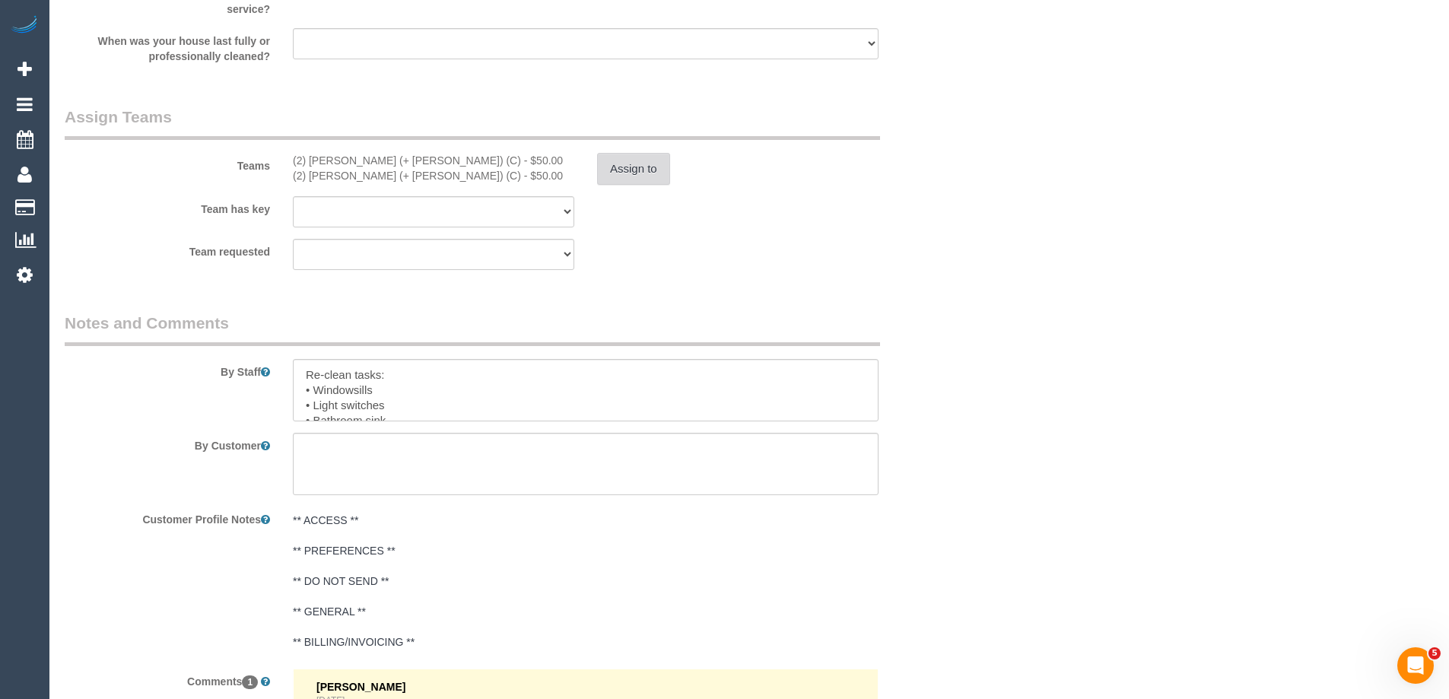
click at [627, 167] on button "Assign to" at bounding box center [633, 169] width 73 height 32
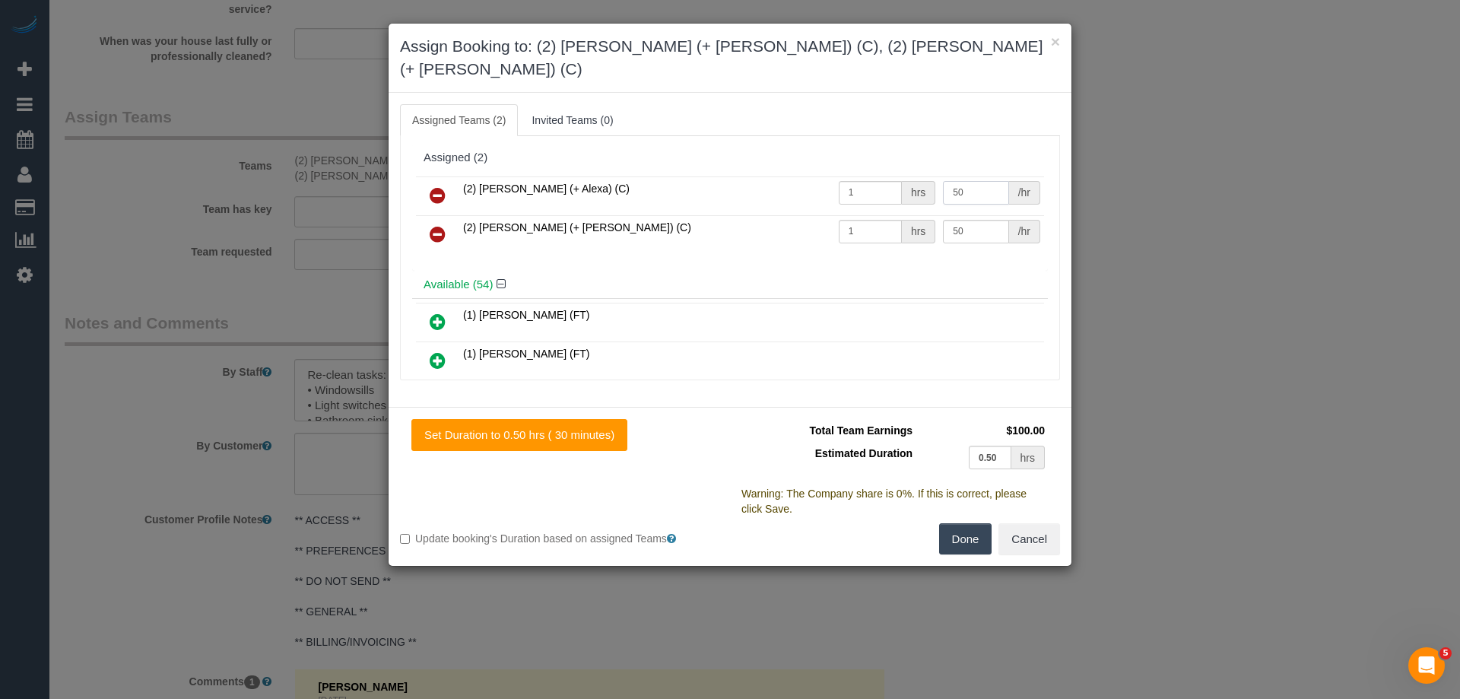
drag, startPoint x: 979, startPoint y: 166, endPoint x: 811, endPoint y: 163, distance: 168.1
click at [811, 176] on tr "(2) [PERSON_NAME] (+ Alexa) (C) 1 hrs 50 /hr" at bounding box center [730, 195] width 628 height 39
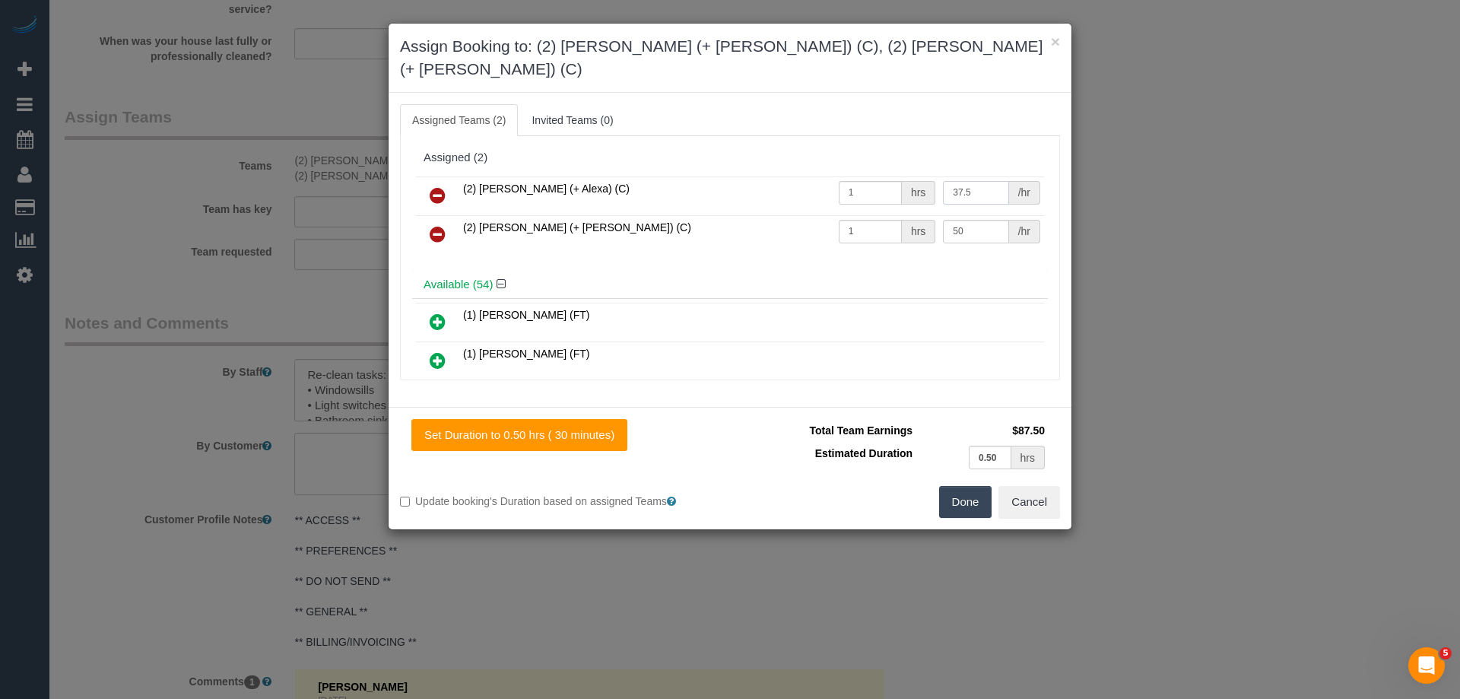
type input "37.5"
drag, startPoint x: 980, startPoint y: 202, endPoint x: 856, endPoint y: 200, distance: 124.0
click at [856, 215] on tr "(2) [PERSON_NAME] (+ [PERSON_NAME]) (C) 1 hrs 50 /hr" at bounding box center [730, 234] width 628 height 39
type input "37.5"
click at [984, 486] on button "Done" at bounding box center [965, 502] width 53 height 32
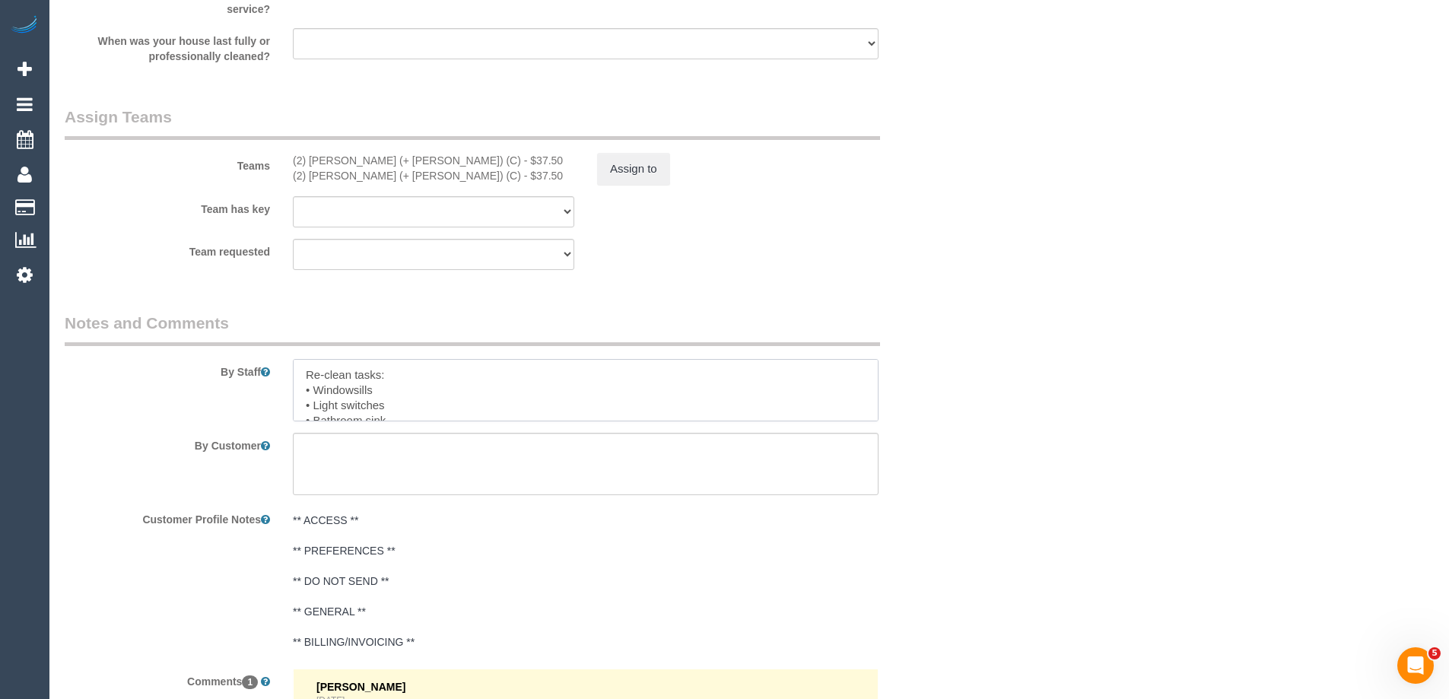
drag, startPoint x: 412, startPoint y: 392, endPoint x: 288, endPoint y: 391, distance: 124.0
click at [288, 391] on div at bounding box center [585, 390] width 608 height 62
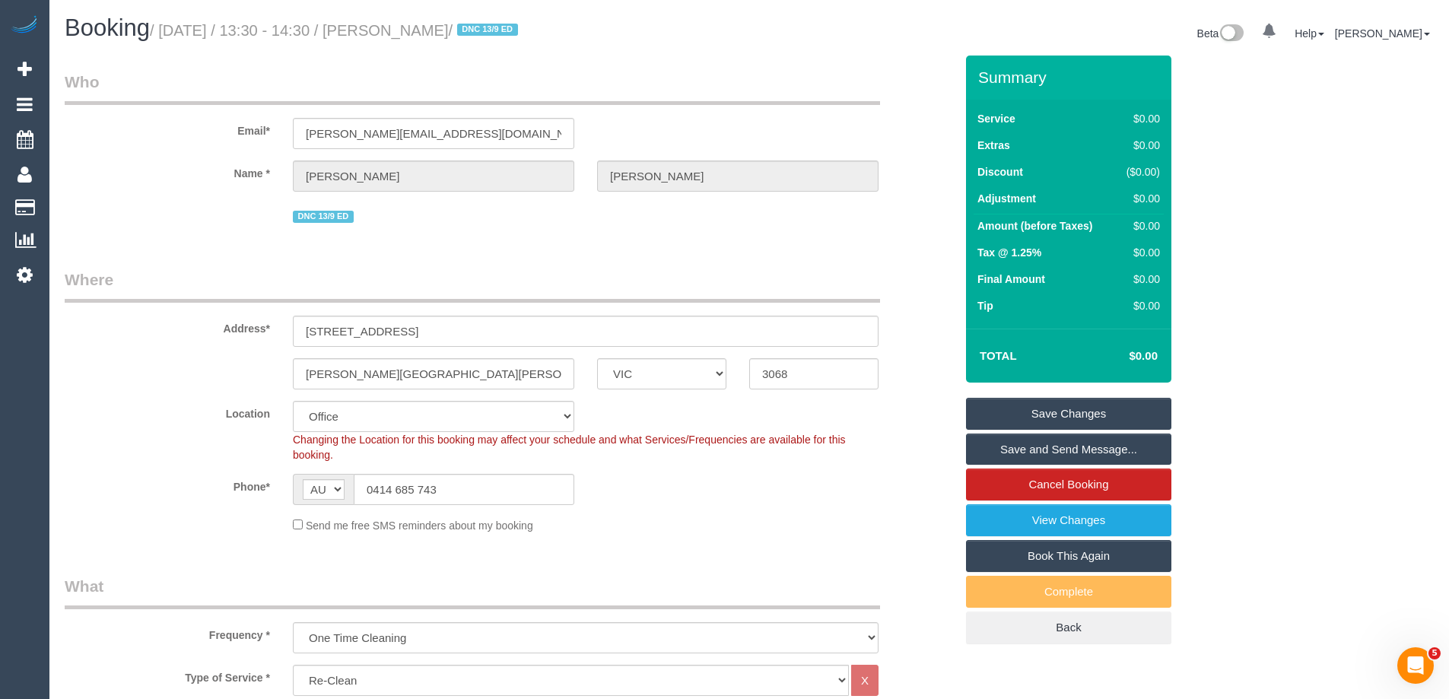
click at [1042, 413] on link "Save Changes" at bounding box center [1068, 414] width 205 height 32
